Goal: Navigation & Orientation: Understand site structure

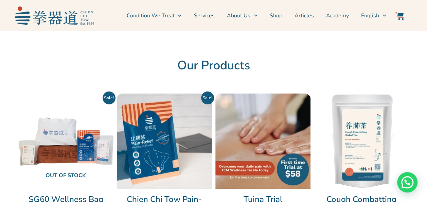
drag, startPoint x: 106, startPoint y: 0, endPoint x: 234, endPoint y: 49, distance: 136.3
click at [234, 49] on div at bounding box center [213, 42] width 391 height 17
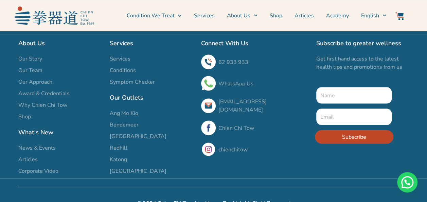
scroll to position [613, 0]
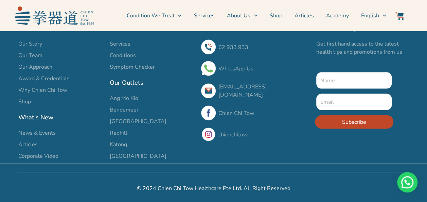
click at [35, 54] on span "Our Team" at bounding box center [30, 55] width 24 height 8
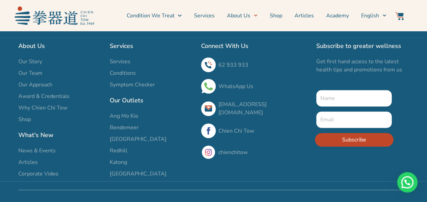
scroll to position [1374, 0]
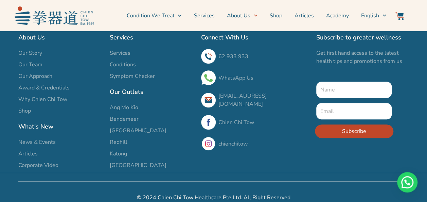
click at [235, 140] on link "chienchitow" at bounding box center [233, 143] width 29 height 7
click at [232, 119] on link "Chien Chi Tow" at bounding box center [237, 122] width 36 height 7
click at [38, 95] on span "Why Chien Chi Tow" at bounding box center [42, 99] width 49 height 8
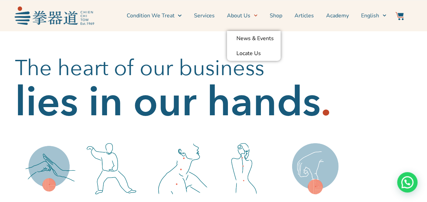
click at [248, 16] on link "About Us" at bounding box center [242, 15] width 31 height 17
